Goal: Task Accomplishment & Management: Complete application form

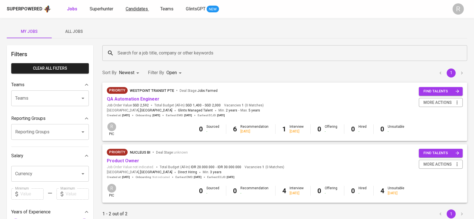
click at [137, 10] on span "Candidates" at bounding box center [137, 8] width 22 height 5
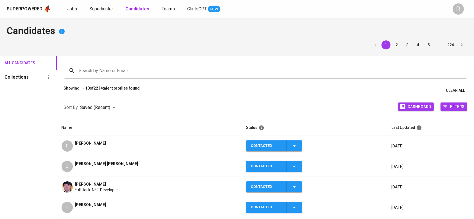
click at [105, 79] on div "Search by Name or Email Search by Name or Email" at bounding box center [265, 70] width 417 height 29
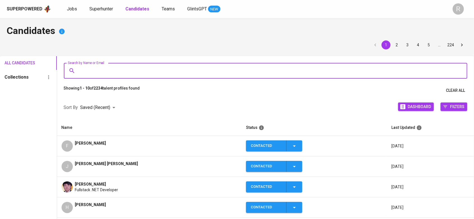
click at [104, 71] on input "Search by Name or Email" at bounding box center [267, 71] width 379 height 11
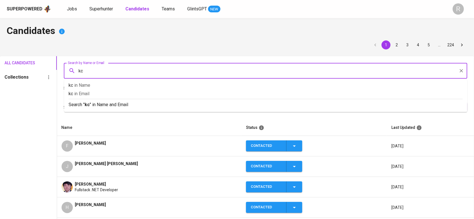
type input "k"
type input "ichsan"
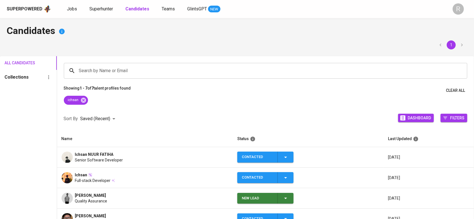
click at [78, 155] on span "Ichsan NUUR FATIHA" at bounding box center [94, 155] width 39 height 6
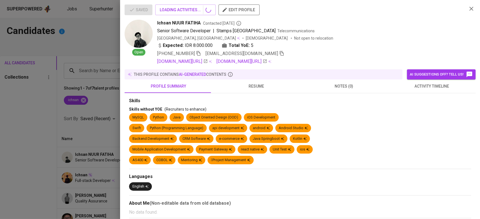
click at [279, 51] on icon "button" at bounding box center [281, 53] width 5 height 5
click at [65, 95] on div at bounding box center [240, 109] width 480 height 219
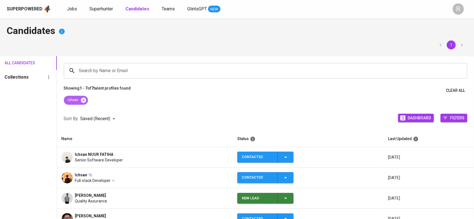
click at [85, 101] on icon at bounding box center [83, 100] width 6 height 6
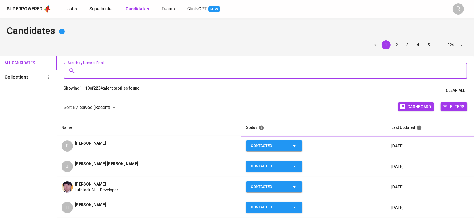
click at [93, 72] on input "Search by Name or Email" at bounding box center [267, 71] width 379 height 11
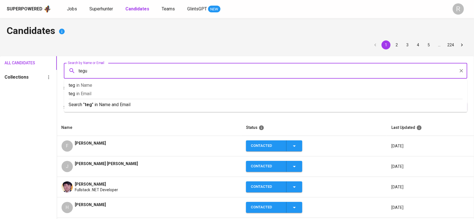
type input "teguh"
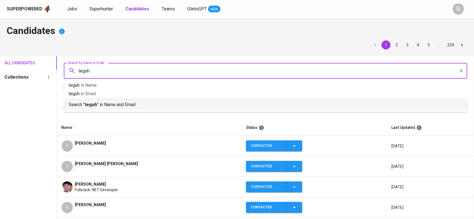
click at [103, 102] on p "Search " teguh " in Name and Email" at bounding box center [266, 105] width 394 height 7
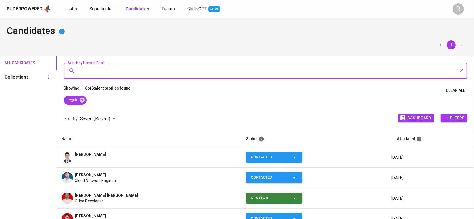
click at [116, 151] on td "Mochamad Teguh Subarkah" at bounding box center [149, 157] width 185 height 21
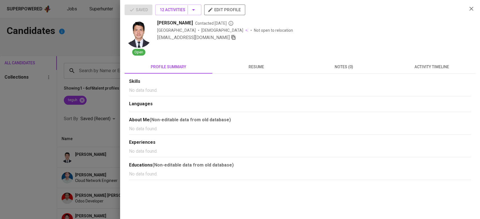
click at [232, 36] on icon "button" at bounding box center [234, 37] width 4 height 5
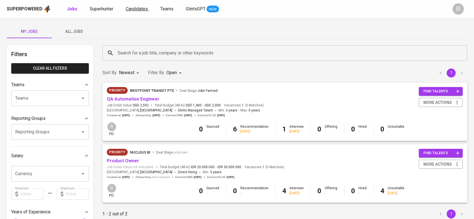
click at [135, 9] on span "Candidates" at bounding box center [137, 8] width 22 height 5
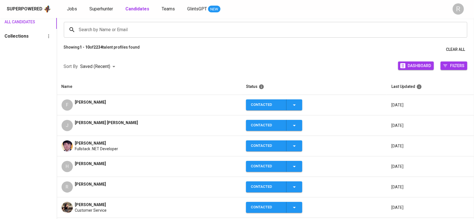
scroll to position [43, 0]
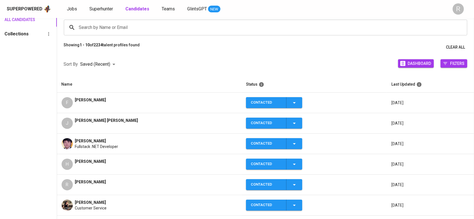
click at [74, 121] on div "J [PERSON_NAME] [PERSON_NAME]" at bounding box center [150, 123] width 176 height 11
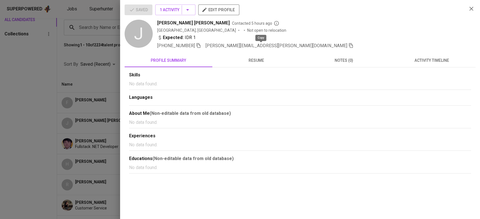
click at [349, 45] on icon "button" at bounding box center [351, 45] width 4 height 5
click at [79, 64] on div at bounding box center [240, 109] width 480 height 219
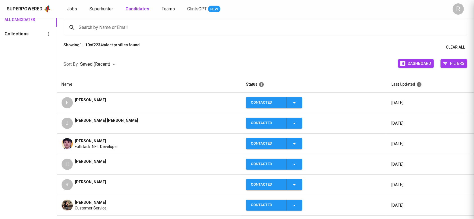
scroll to position [0, 0]
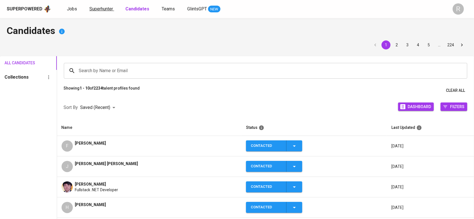
click at [106, 10] on span "Superhunter" at bounding box center [101, 8] width 24 height 5
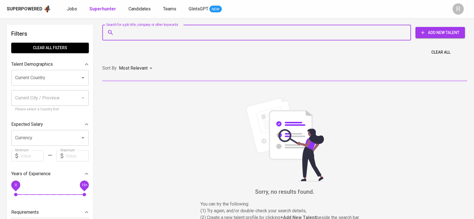
click at [153, 33] on input "Search for a job title, company or other keywords" at bounding box center [258, 32] width 284 height 11
paste input "jeremy.karisma@gmail.com"
type input "jeremy.karisma@gmail.com"
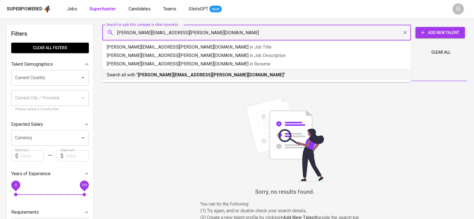
click at [151, 79] on li "Search all with " jeremy.karisma@gmail.com "" at bounding box center [256, 74] width 309 height 11
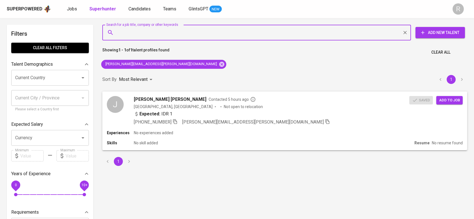
scroll to position [14, 0]
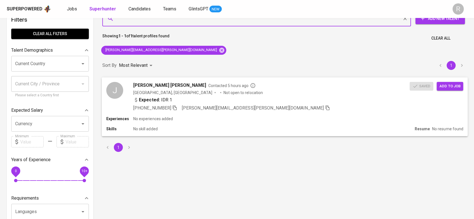
click at [448, 86] on span "Add to job" at bounding box center [450, 86] width 21 height 6
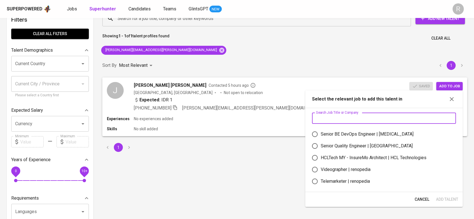
click at [340, 122] on input "text" at bounding box center [384, 118] width 144 height 11
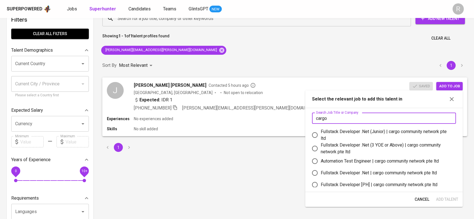
type input "cargo"
click at [330, 138] on div "Fullstack Developer .Net (Junior) | cargo community network pte ltd" at bounding box center [386, 136] width 131 height 14
click at [321, 138] on input "Fullstack Developer .Net (Junior) | cargo community network pte ltd" at bounding box center [315, 135] width 12 height 12
radio input "true"
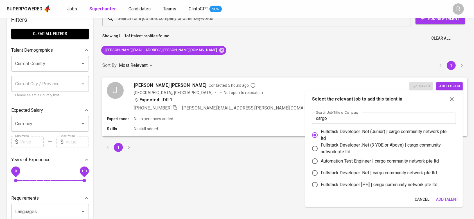
click at [448, 199] on span "Add Talent" at bounding box center [447, 199] width 22 height 7
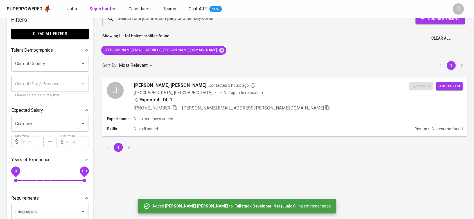
click at [131, 10] on span "Candidates" at bounding box center [140, 8] width 22 height 5
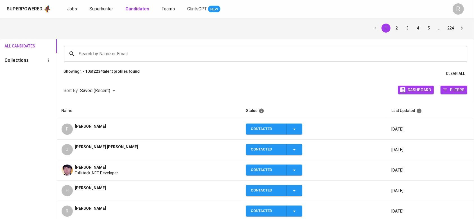
scroll to position [17, 0]
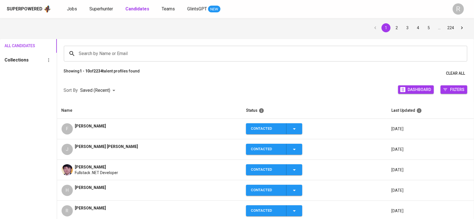
click at [86, 129] on span "[PERSON_NAME]" at bounding box center [90, 126] width 31 height 6
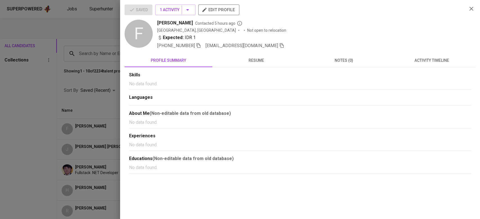
click at [279, 46] on icon "button" at bounding box center [281, 45] width 5 height 5
click at [90, 56] on div at bounding box center [240, 109] width 480 height 219
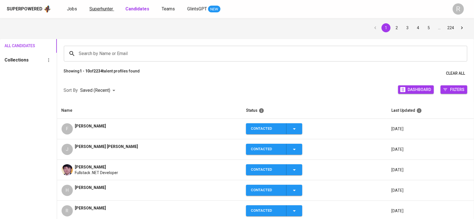
click at [101, 7] on span "Superhunter" at bounding box center [101, 8] width 24 height 5
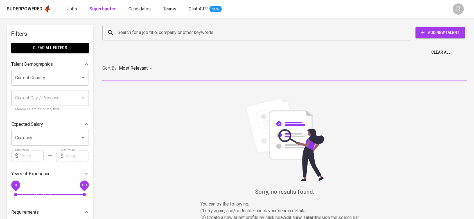
click at [148, 30] on input "Search for a job title, company or other keywords" at bounding box center [258, 32] width 284 height 11
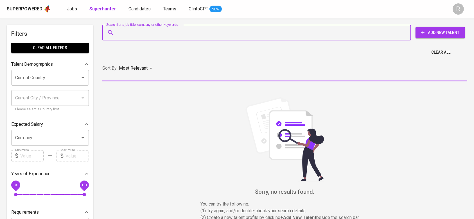
paste input "massfikri@yahoo.co.id"
type input "massfikri@yahoo.co.id"
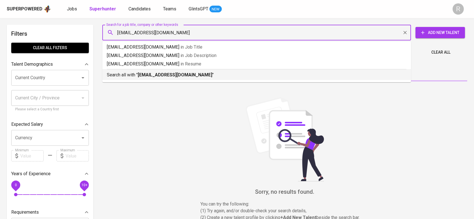
click at [134, 72] on p "Search all with " massfikri@yahoo.co.id "" at bounding box center [257, 75] width 300 height 7
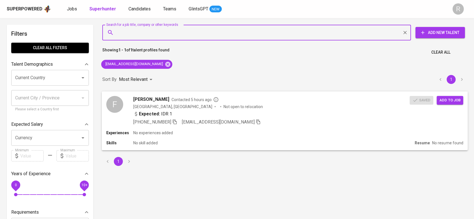
click at [450, 102] on span "Add to job" at bounding box center [450, 100] width 21 height 6
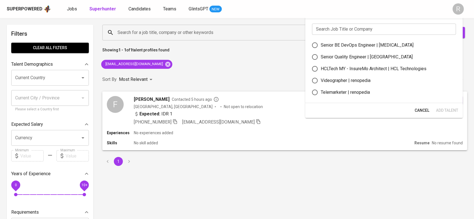
click at [330, 30] on input "text" at bounding box center [384, 29] width 144 height 11
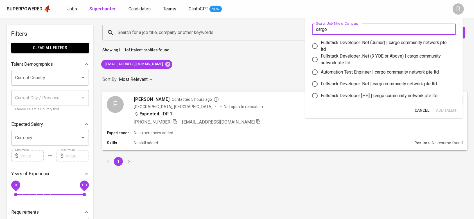
type input "cargo"
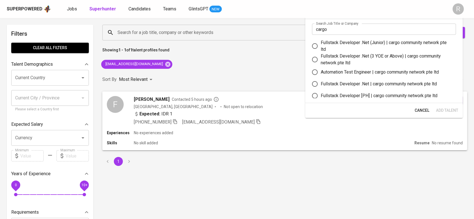
click at [340, 44] on div "Fullstack Developer .Net (Junior) | cargo community network pte ltd" at bounding box center [386, 46] width 131 height 14
click at [321, 44] on input "Fullstack Developer .Net (Junior) | cargo community network pte ltd" at bounding box center [315, 46] width 12 height 12
radio input "true"
click at [453, 109] on span "Add Talent" at bounding box center [447, 110] width 22 height 7
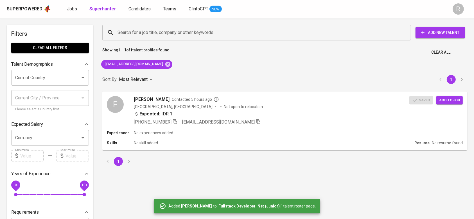
click at [135, 11] on span "Candidates" at bounding box center [140, 8] width 22 height 5
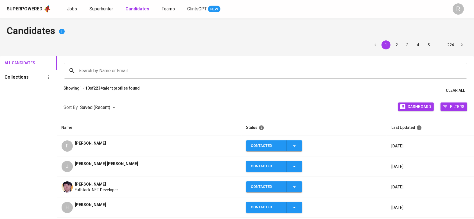
click at [71, 12] on link "Jobs" at bounding box center [72, 9] width 11 height 7
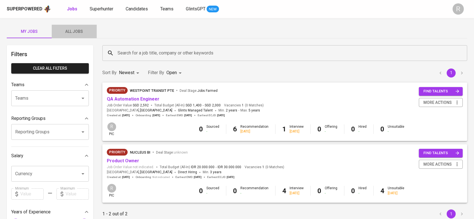
click at [90, 33] on span "All Jobs" at bounding box center [74, 31] width 38 height 7
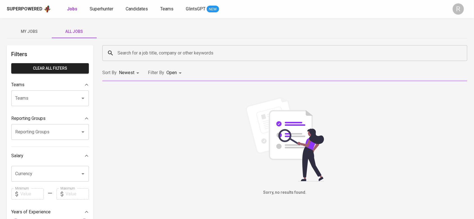
click at [151, 62] on div "Search for a job title, company or other keywords Search for a job title, compa…" at bounding box center [285, 53] width 372 height 23
click at [133, 50] on input "Search for a job title, company or other keywords" at bounding box center [286, 53] width 340 height 11
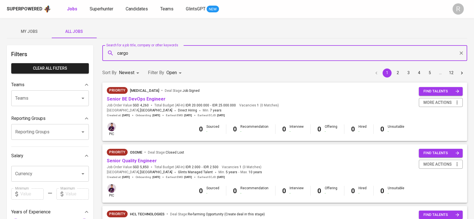
type input "cargo"
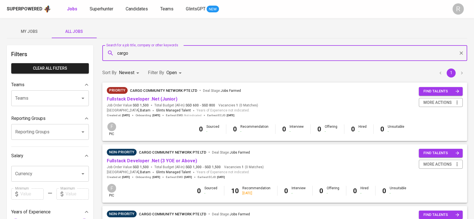
scroll to position [22, 0]
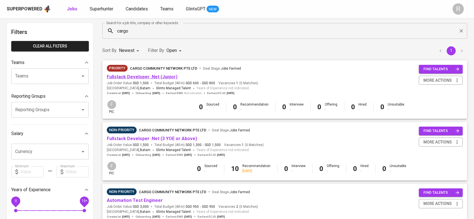
click at [146, 78] on link "Fullstack Developer .Net (Junior)" at bounding box center [142, 76] width 71 height 5
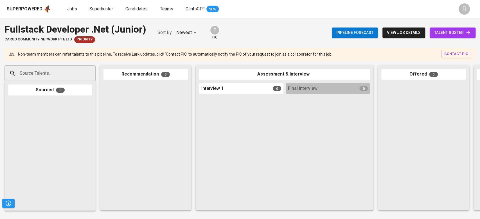
click at [437, 37] on link "talent roster" at bounding box center [453, 33] width 46 height 10
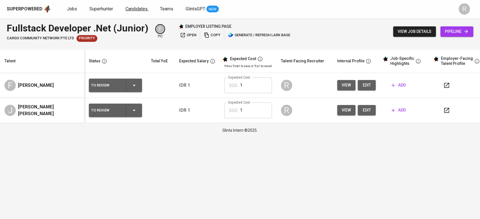
click at [145, 7] on span "Candidates" at bounding box center [136, 8] width 22 height 5
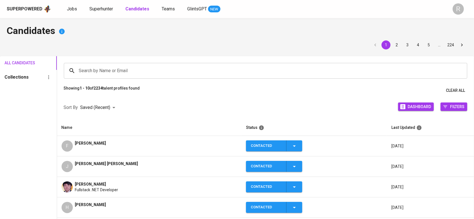
click at [107, 69] on input "Search by Name or Email" at bounding box center [267, 71] width 379 height 11
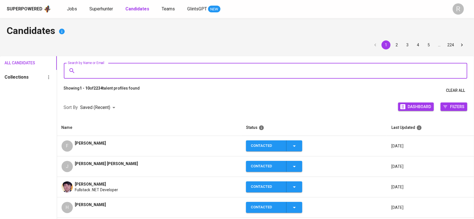
paste input "yohanespratama303@gmail.com"
type input "yohanespratama303@gmail.com"
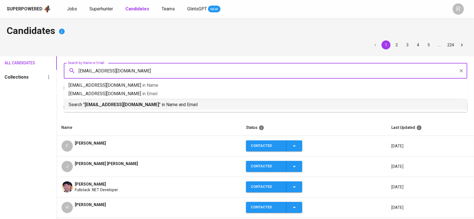
click at [119, 108] on li "Search " yohanespratama303@gmail.com " in Name and Email" at bounding box center [265, 104] width 403 height 11
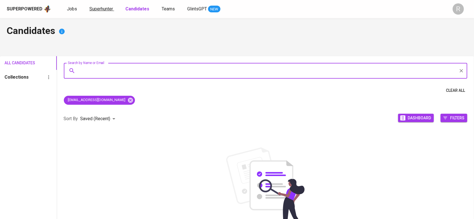
click at [103, 11] on span "Superhunter" at bounding box center [101, 8] width 24 height 5
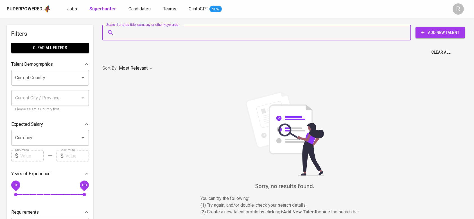
click at [117, 35] on input "Search for a job title, company or other keywords" at bounding box center [258, 32] width 284 height 11
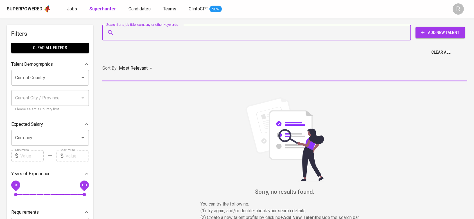
paste input "yohanespratama303@gmail.com"
type input "yohanespratama303@gmail.com"
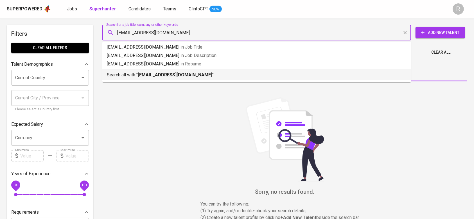
click at [143, 76] on b "yohanespratama303@gmail.com" at bounding box center [175, 74] width 75 height 5
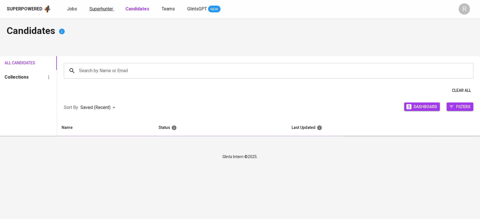
click at [107, 8] on span "Superhunter" at bounding box center [101, 8] width 24 height 5
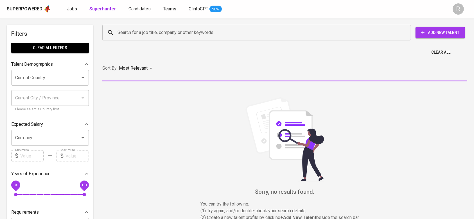
click at [131, 6] on span "Candidates" at bounding box center [140, 8] width 22 height 5
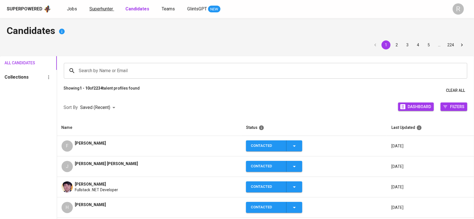
click at [104, 10] on span "Superhunter" at bounding box center [101, 8] width 24 height 5
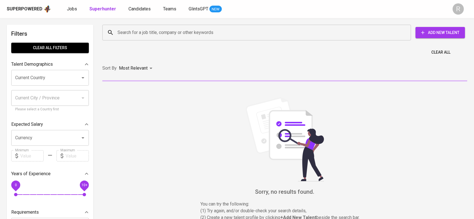
click at [416, 35] on button "Add New Talent" at bounding box center [441, 32] width 50 height 11
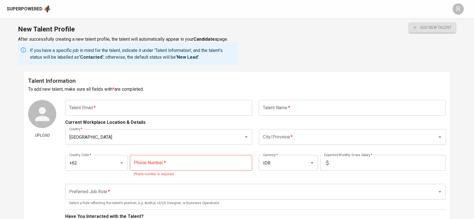
click at [204, 109] on input "text" at bounding box center [158, 108] width 187 height 16
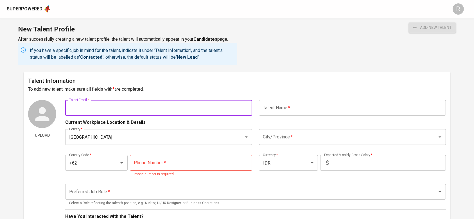
paste input "[EMAIL_ADDRESS][DOMAIN_NAME]"
type input "[EMAIL_ADDRESS][DOMAIN_NAME]"
click at [293, 114] on input "text" at bounding box center [352, 108] width 187 height 16
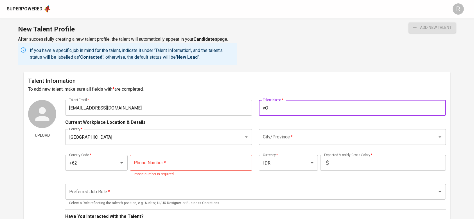
type input "y"
type input "Yohanes Pratama"
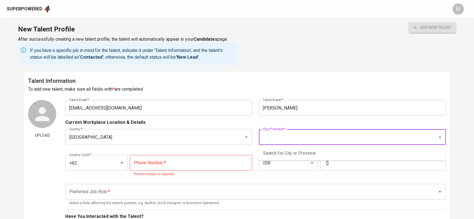
click at [282, 141] on input "City/Province   *" at bounding box center [345, 137] width 166 height 11
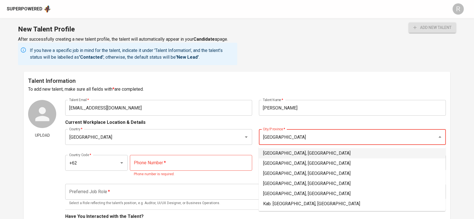
click at [291, 157] on li "Jakarta Selatan, DKI Jakarta" at bounding box center [352, 154] width 187 height 10
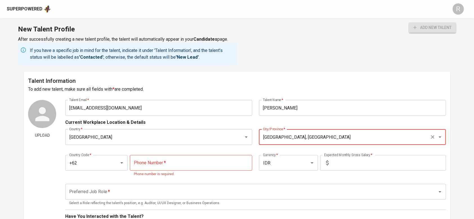
type input "Jakarta Selatan, DKI Jakarta"
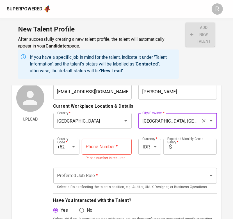
scroll to position [30, 0]
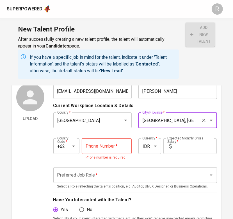
click at [98, 143] on input "tel" at bounding box center [107, 146] width 50 height 16
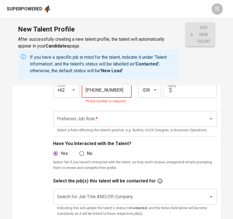
type input "852-1946-9192"
click at [120, 114] on input "Preferred Job Role   *" at bounding box center [127, 119] width 143 height 11
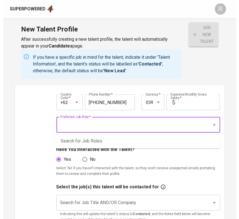
scroll to position [73, 0]
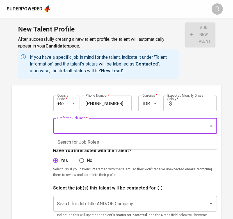
click at [176, 99] on input "text" at bounding box center [195, 104] width 43 height 16
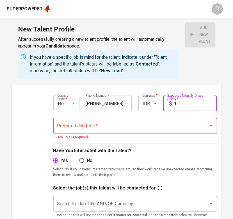
type input "1"
click at [100, 124] on input "Preferred Job Role   *" at bounding box center [127, 126] width 143 height 11
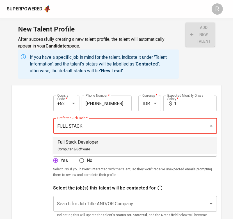
click at [80, 140] on p "Full Stack Developer" at bounding box center [78, 142] width 41 height 7
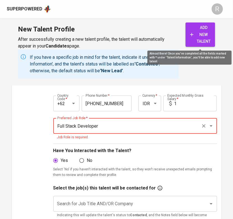
type input "Full Stack Developer"
click at [201, 40] on span "add new talent" at bounding box center [200, 34] width 21 height 21
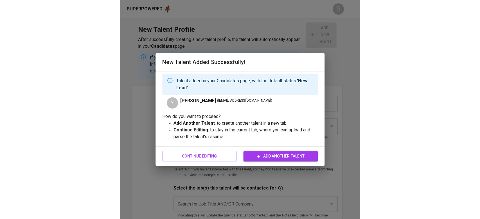
scroll to position [60, 0]
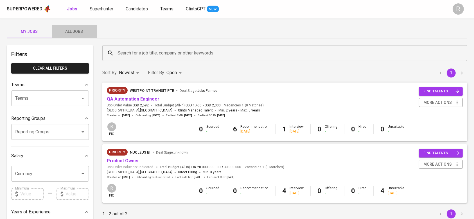
click at [78, 34] on span "All Jobs" at bounding box center [74, 31] width 38 height 7
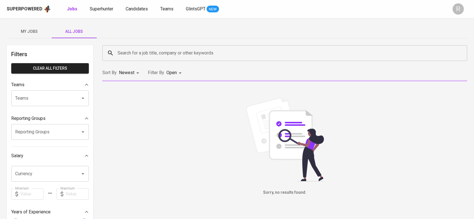
click at [143, 55] on input "Search for a job title, company or other keywords" at bounding box center [286, 53] width 340 height 11
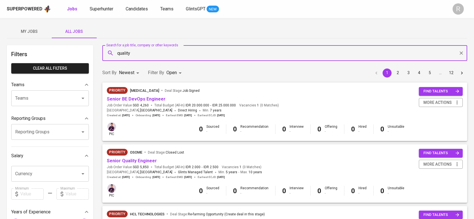
type input "quality"
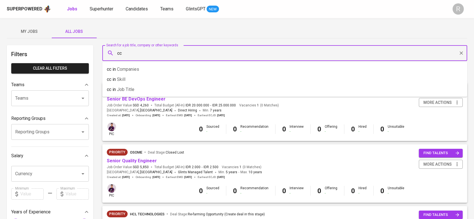
type input "ccn"
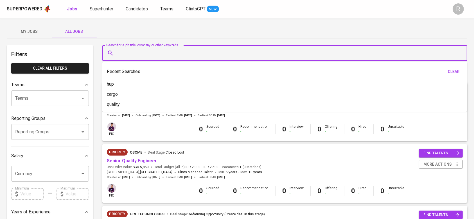
click at [130, 3] on div "Superpowered Jobs Superhunter Candidates Teams GlintsGPT NEW R" at bounding box center [237, 9] width 474 height 18
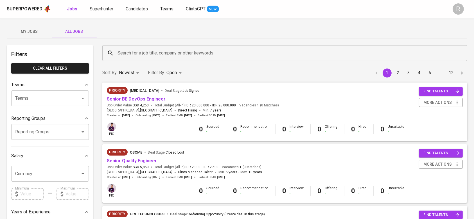
click at [132, 6] on span "Candidates" at bounding box center [137, 8] width 22 height 5
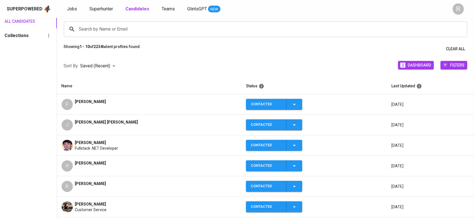
scroll to position [43, 0]
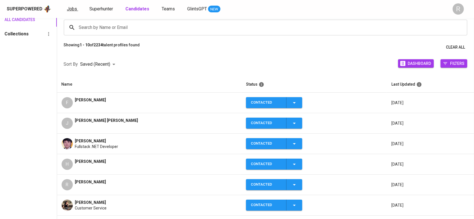
click at [71, 10] on span "Jobs" at bounding box center [72, 8] width 10 height 5
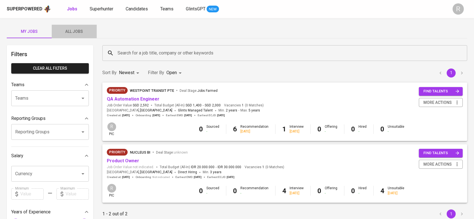
click at [74, 36] on button "All Jobs" at bounding box center [74, 32] width 45 height 14
click at [141, 58] on input "Search for a job title, company or other keywords" at bounding box center [286, 53] width 340 height 11
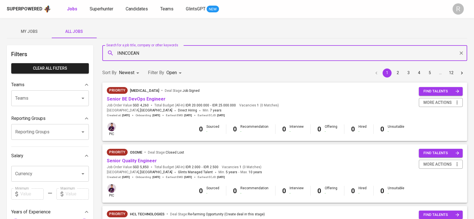
type input "INNCOEAN"
type input "INNOCEAN"
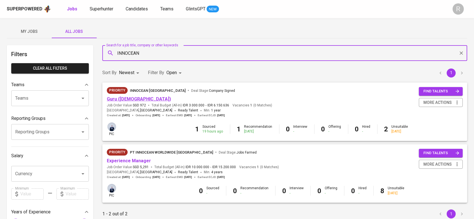
click at [121, 101] on link "Guru (Female)" at bounding box center [139, 98] width 64 height 5
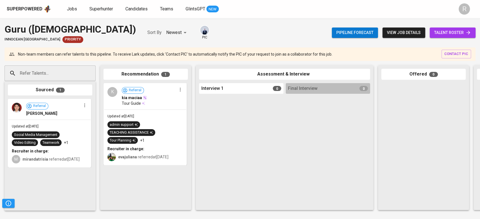
click at [446, 32] on span "talent roster" at bounding box center [452, 32] width 37 height 7
click at [433, 29] on link "talent roster" at bounding box center [453, 33] width 46 height 10
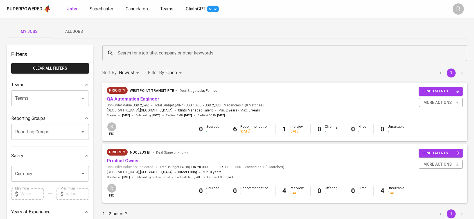
click at [140, 10] on span "Candidates" at bounding box center [137, 8] width 22 height 5
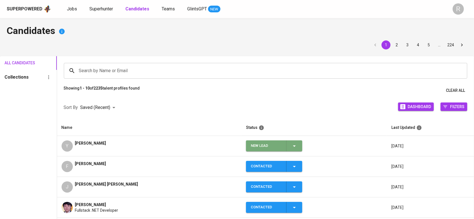
click at [291, 146] on icon "button" at bounding box center [294, 146] width 7 height 7
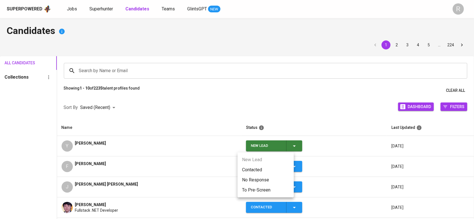
click at [249, 170] on li "Contacted" at bounding box center [266, 170] width 56 height 10
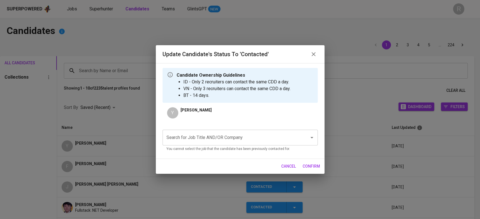
click at [199, 146] on div "Search for Job Title AND/OR Company Search for Job Title AND/OR Company You can…" at bounding box center [240, 141] width 155 height 22
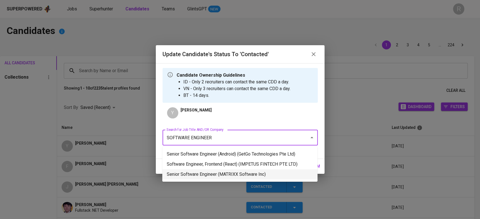
click at [208, 178] on li "Senior Software Engineer (MATRIXX Software Inc)" at bounding box center [239, 175] width 155 height 10
type input "SOFTWARE ENGINEER"
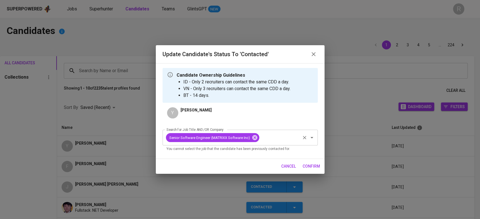
click at [303, 140] on icon "Clear" at bounding box center [305, 138] width 6 height 6
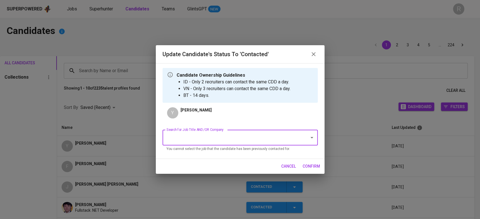
type input "F"
type input "CCN"
type input "CARGO"
type input "CCN"
type input "CARGO"
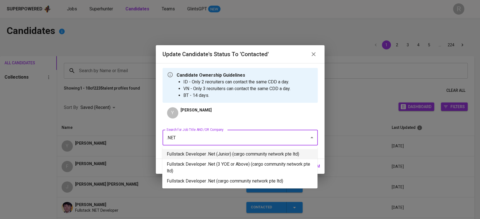
click at [223, 153] on li "Fullstack Developer .Net (Junior) (cargo community network pte ltd)" at bounding box center [239, 154] width 155 height 10
type input ".NET"
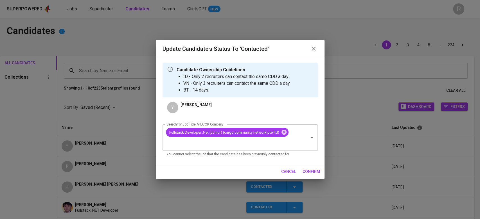
click at [317, 172] on span "confirm" at bounding box center [311, 172] width 17 height 7
